Goal: Find specific page/section: Find specific page/section

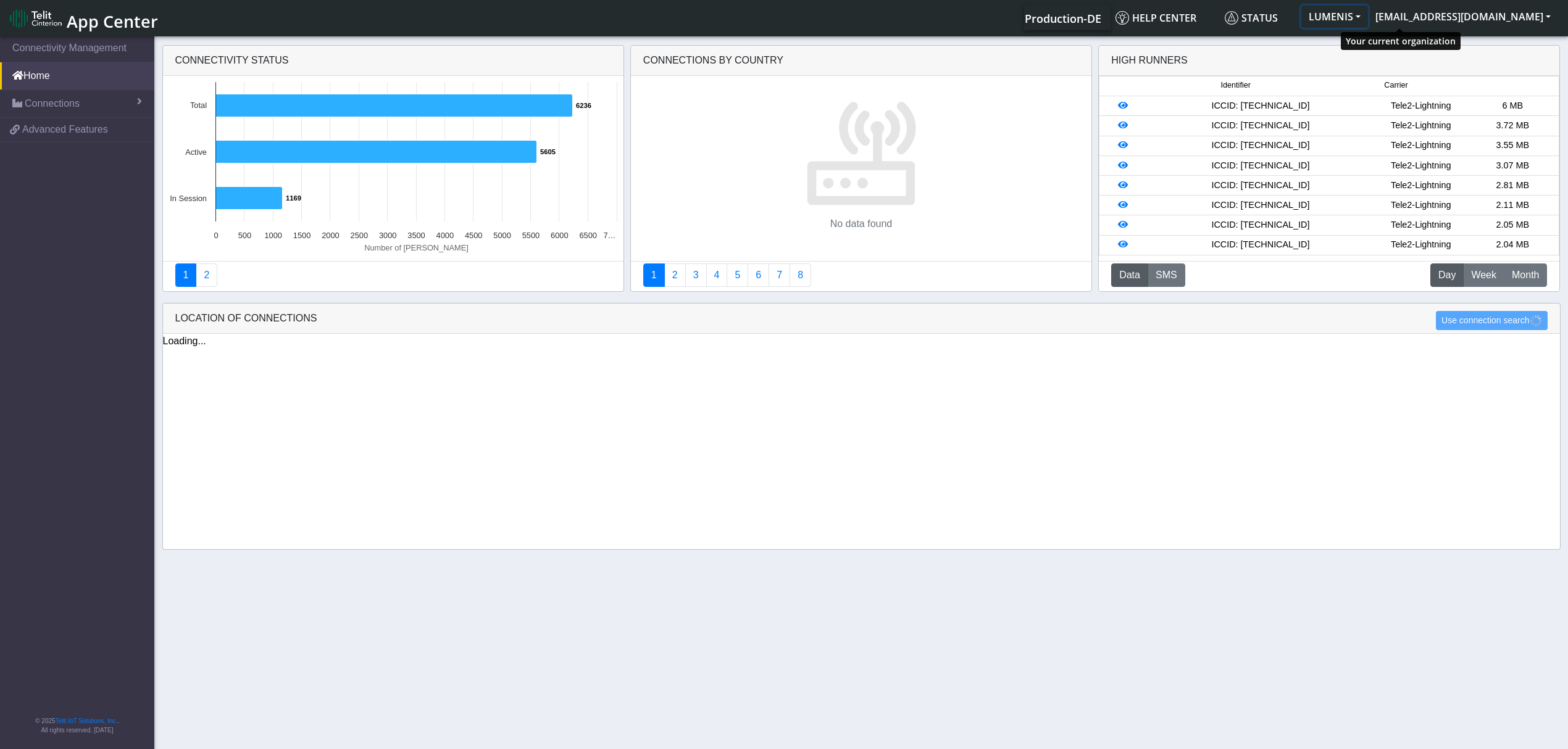
click at [1368, 11] on button "LUMENIS" at bounding box center [1334, 17] width 67 height 22
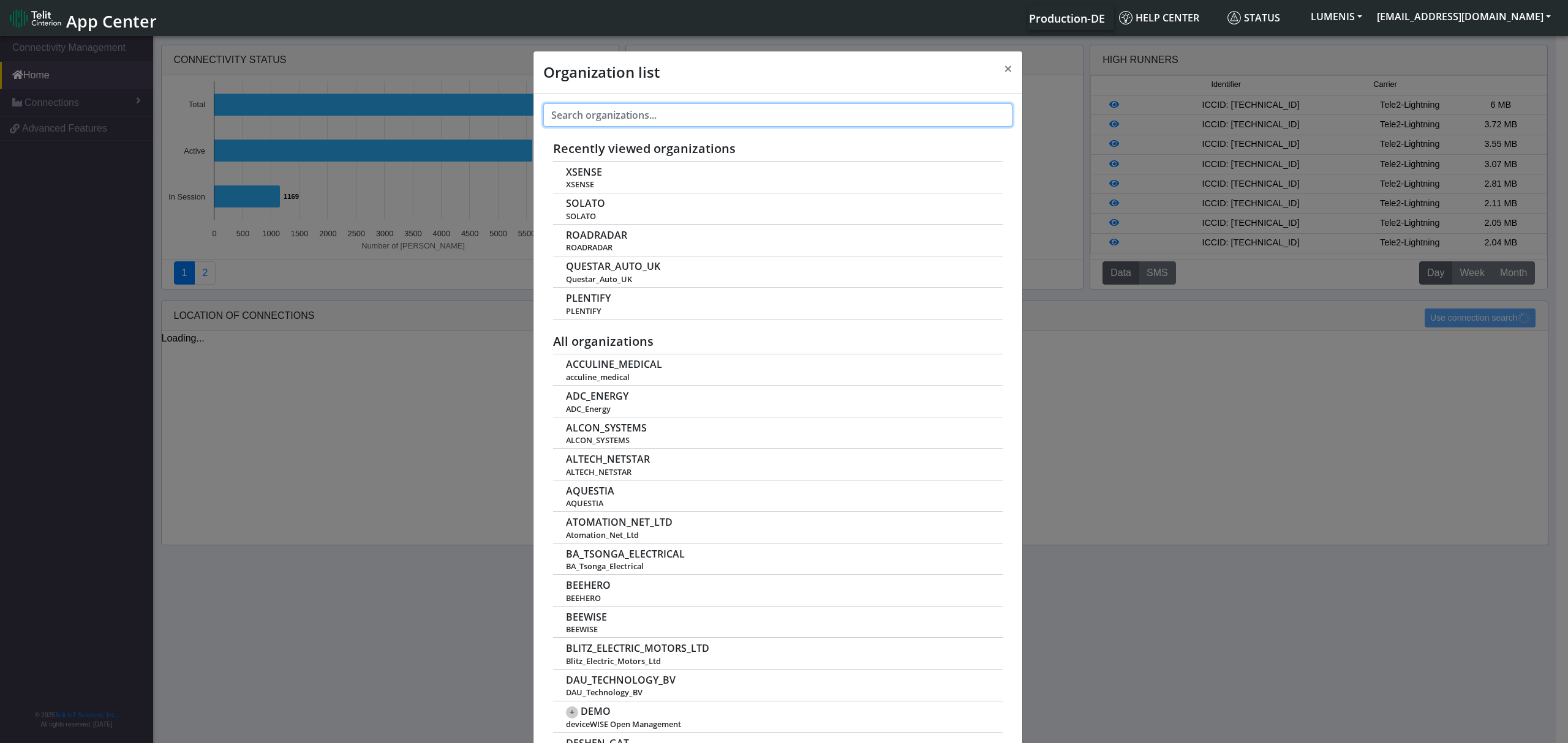
click at [708, 110] on input "text" at bounding box center [778, 115] width 469 height 23
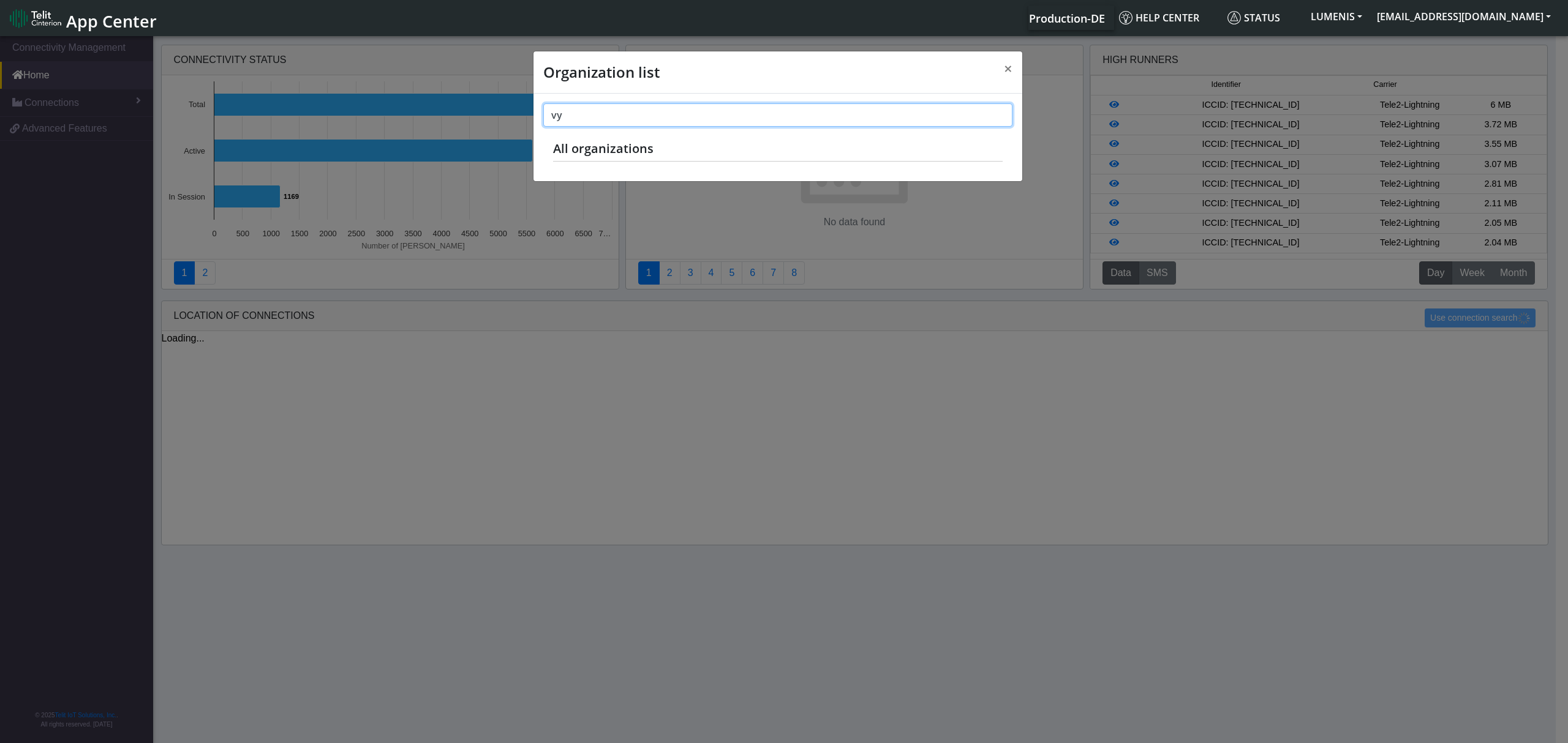
type input "v"
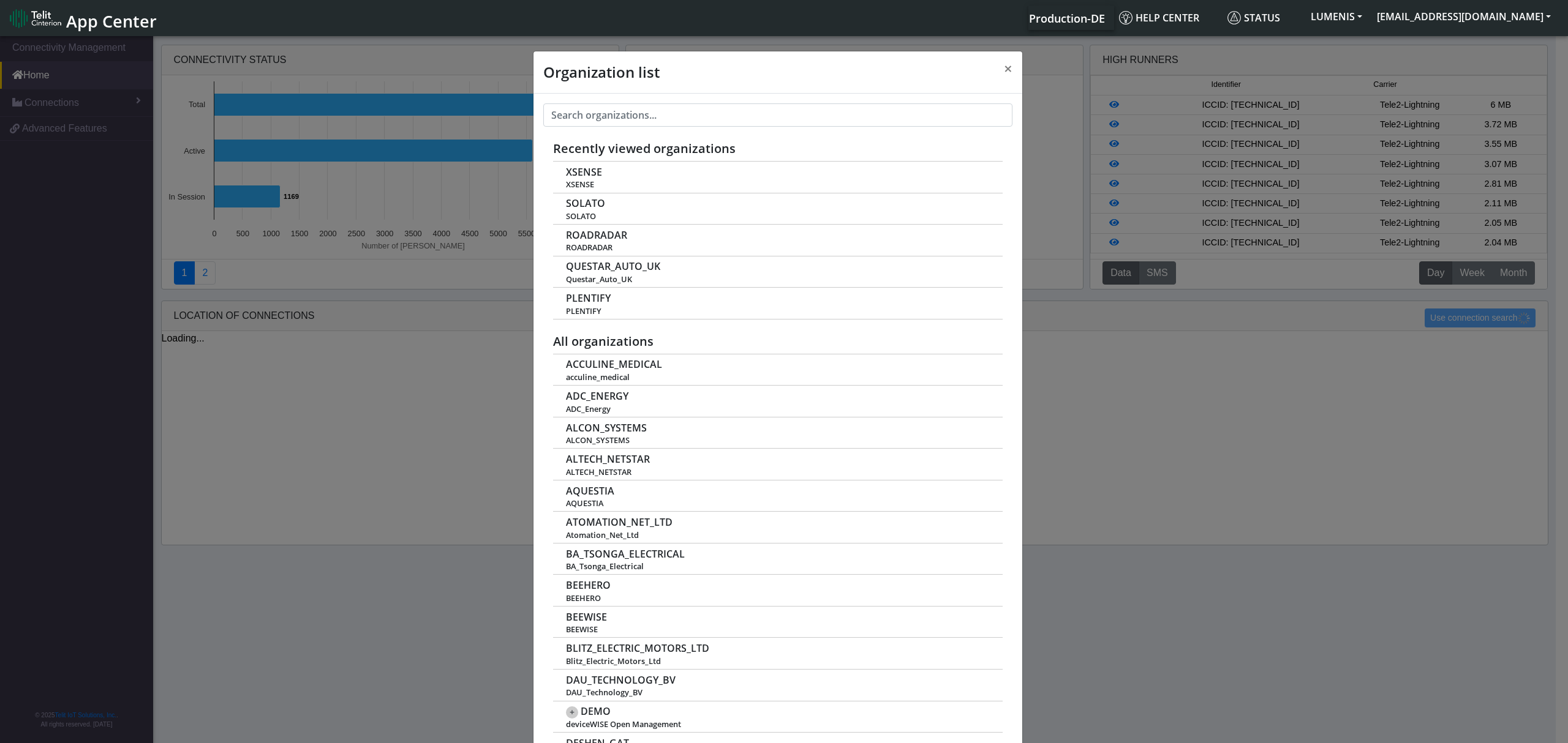
click at [805, 81] on div "Organization list ×" at bounding box center [778, 73] width 489 height 43
click at [1095, 435] on div "Organization list × Recently viewed organizations XSENSE XSENSE [PERSON_NAME]" at bounding box center [784, 390] width 1568 height 713
